Goal: Task Accomplishment & Management: Complete application form

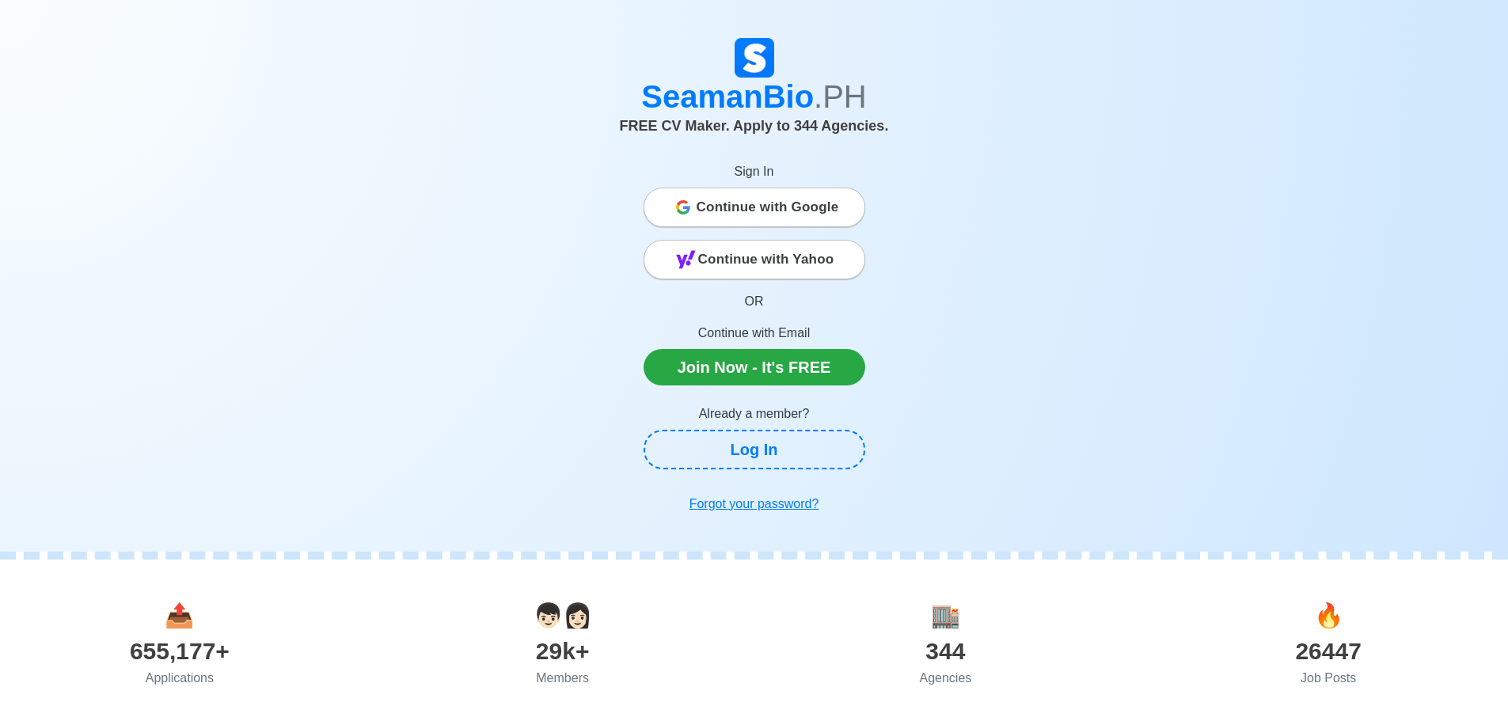
click at [820, 193] on span "Continue with Google" at bounding box center [768, 208] width 143 height 32
